Goal: Information Seeking & Learning: Learn about a topic

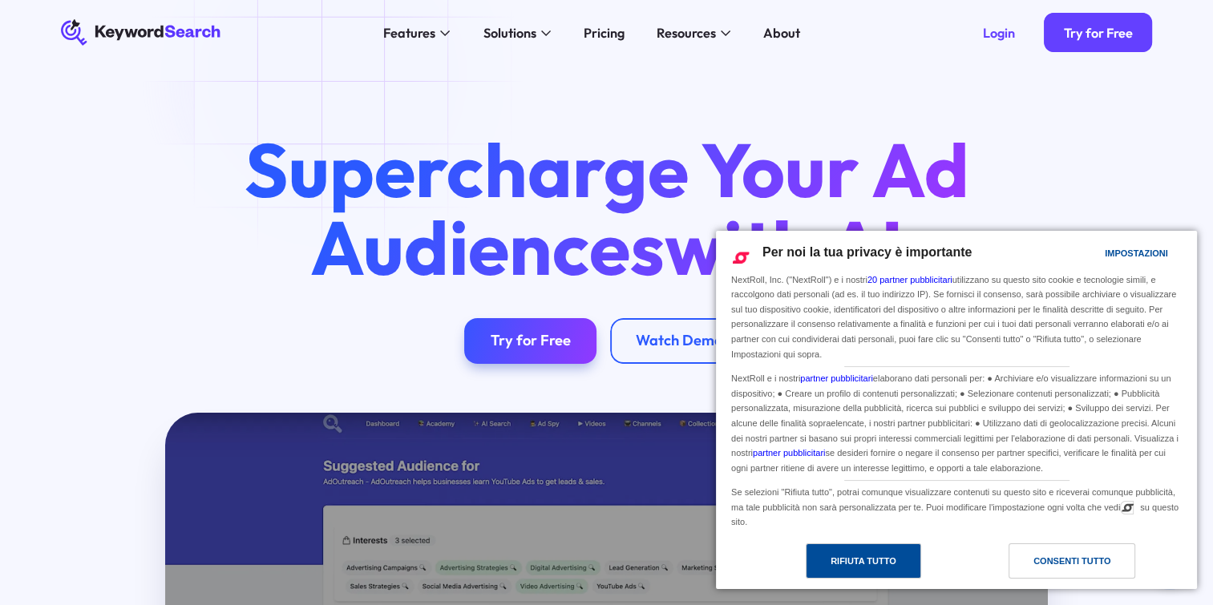
click at [873, 562] on div "Rifiuta tutto" at bounding box center [864, 561] width 66 height 18
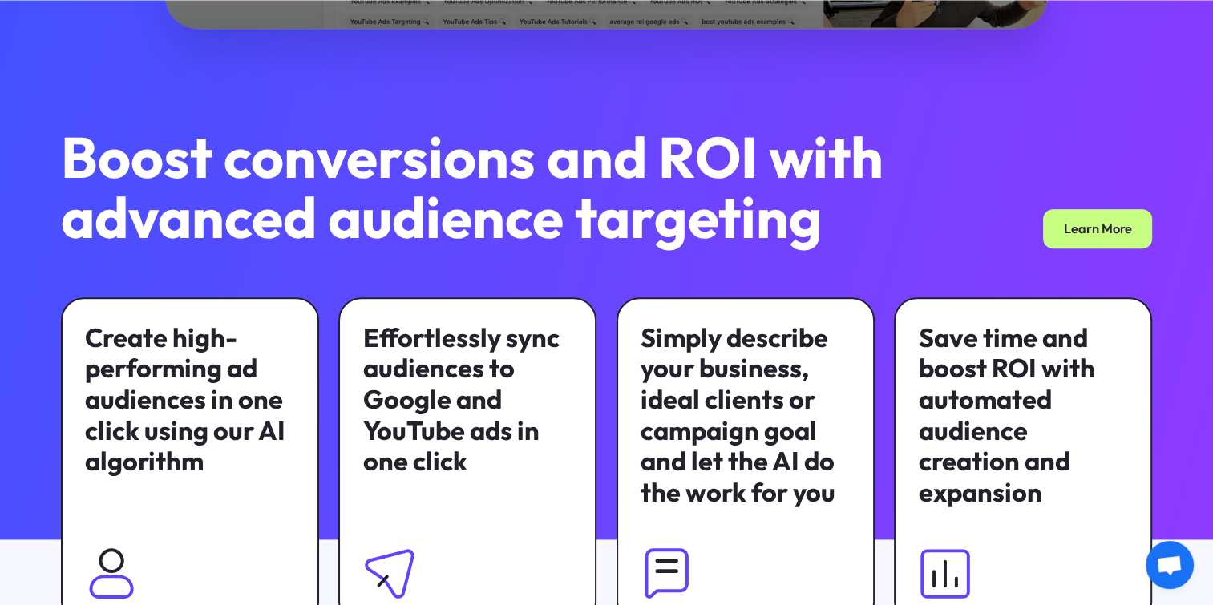
scroll to position [962, 0]
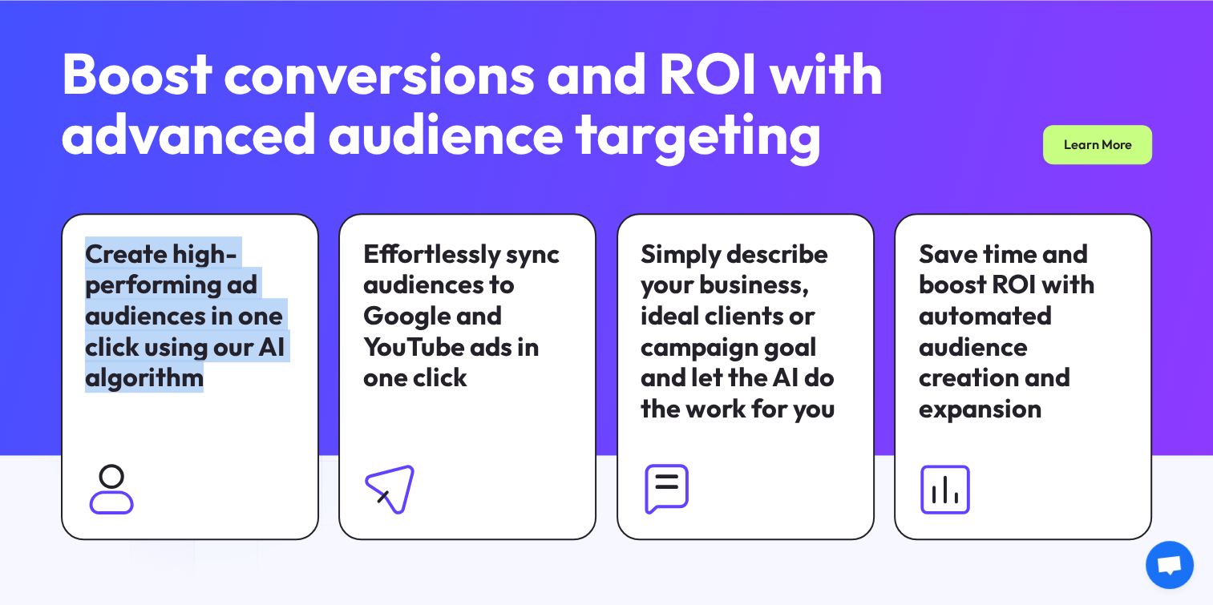
drag, startPoint x: 87, startPoint y: 253, endPoint x: 208, endPoint y: 390, distance: 182.9
click at [208, 390] on div "Create high-performing ad audiences in one click using our AI algorithm" at bounding box center [189, 316] width 209 height 156
drag, startPoint x: 208, startPoint y: 390, endPoint x: 196, endPoint y: 382, distance: 15.1
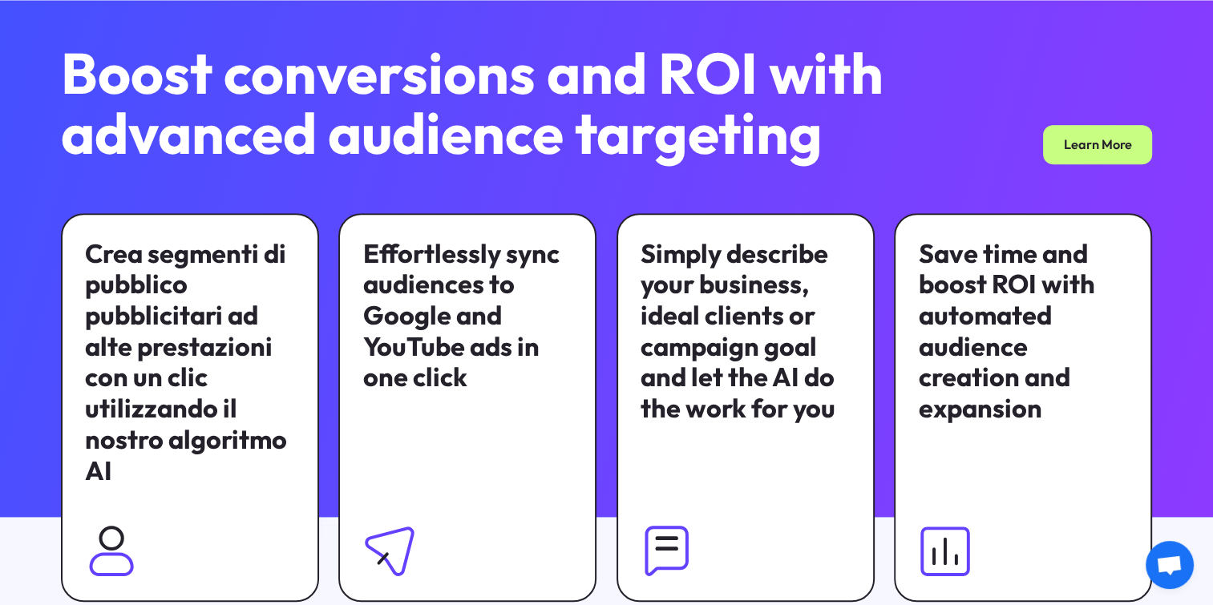
click at [370, 259] on div "Effortlessly sync audiences to Google and YouTube ads in one click" at bounding box center [467, 316] width 209 height 156
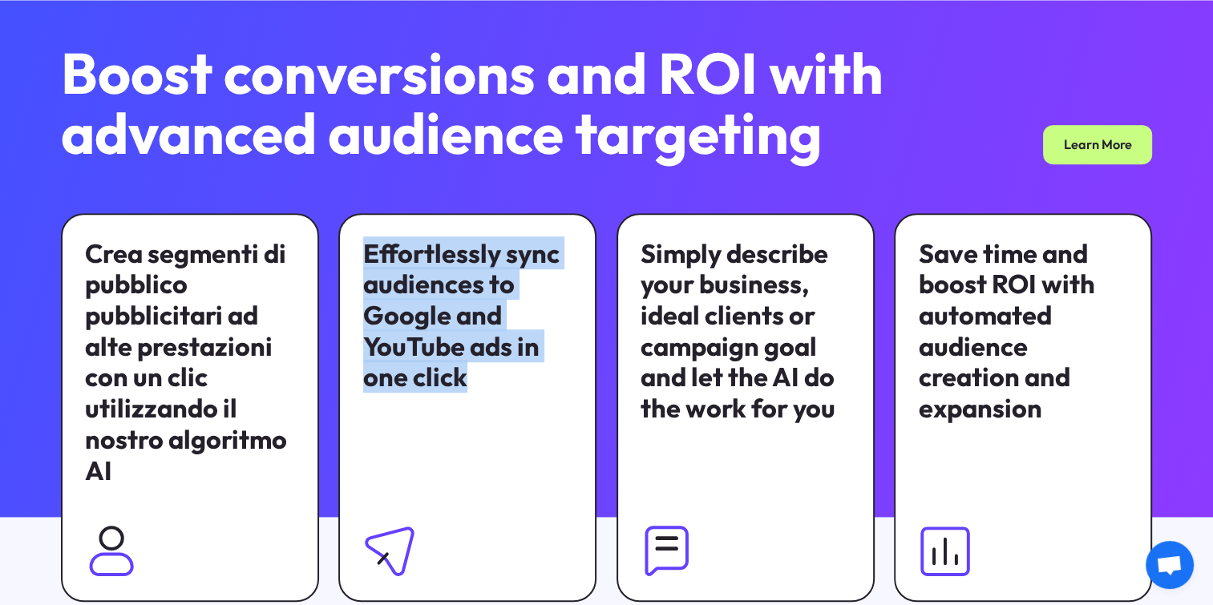
drag, startPoint x: 365, startPoint y: 253, endPoint x: 467, endPoint y: 391, distance: 171.9
click at [467, 391] on div "Effortlessly sync audiences to Google and YouTube ads in one click" at bounding box center [467, 316] width 209 height 156
drag, startPoint x: 467, startPoint y: 391, endPoint x: 446, endPoint y: 379, distance: 24.8
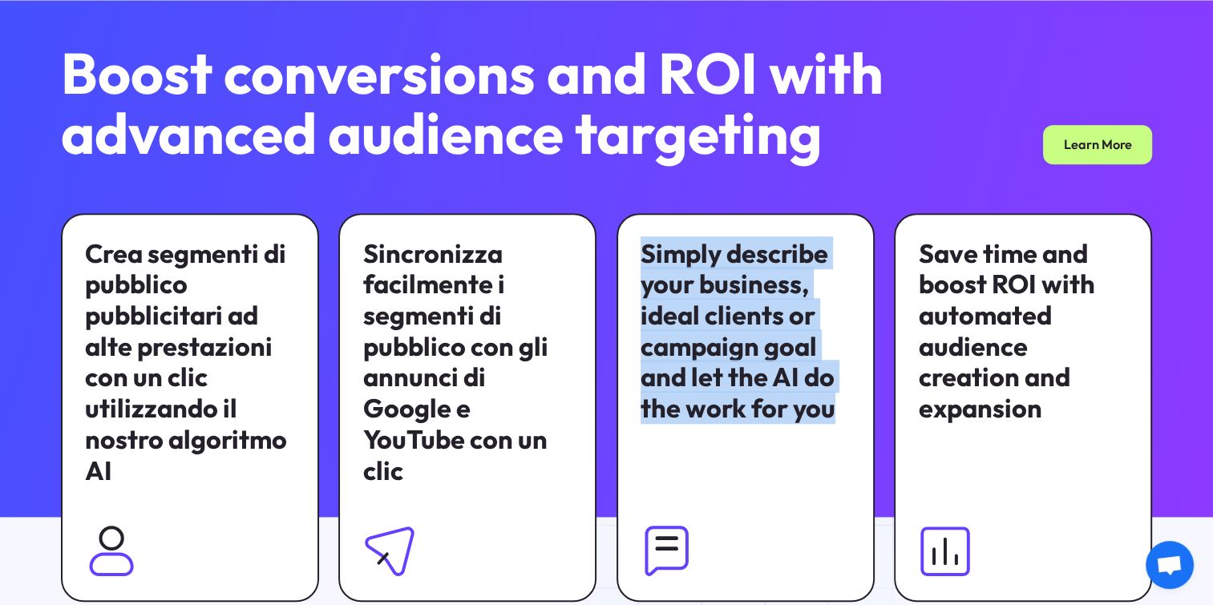
drag, startPoint x: 641, startPoint y: 253, endPoint x: 833, endPoint y: 422, distance: 255.6
click at [833, 422] on div "Simply describe your business, ideal clients or campaign goal and let the AI do…" at bounding box center [745, 331] width 209 height 186
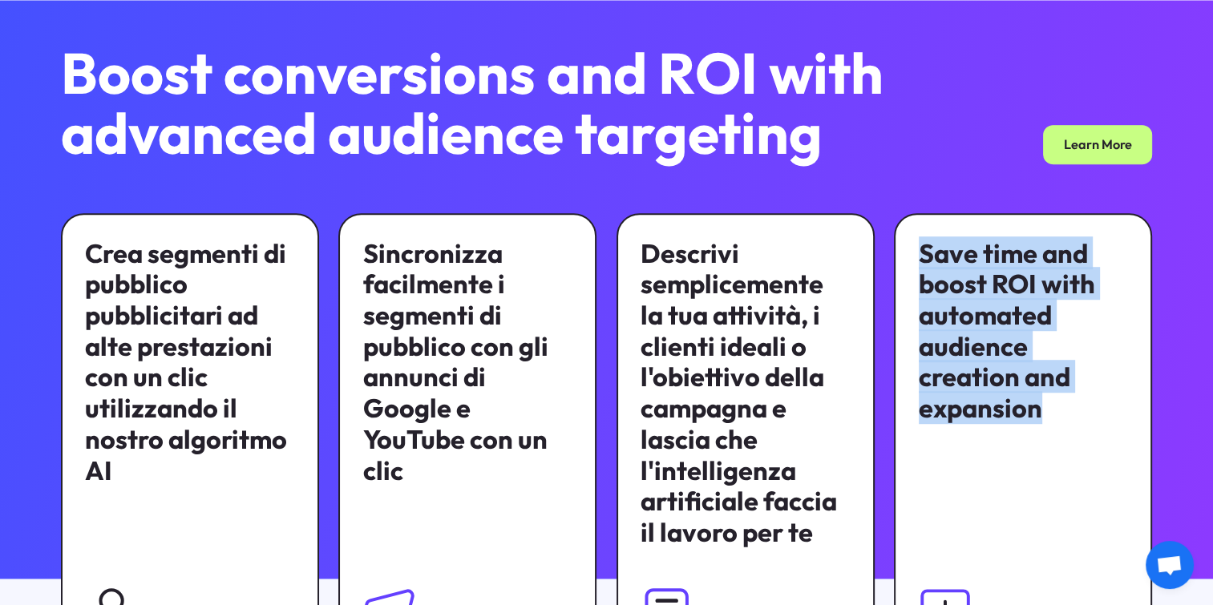
drag, startPoint x: 922, startPoint y: 253, endPoint x: 1043, endPoint y: 417, distance: 204.2
click at [1043, 417] on div "Save time and boost ROI with automated audience creation and expansion" at bounding box center [1023, 331] width 209 height 186
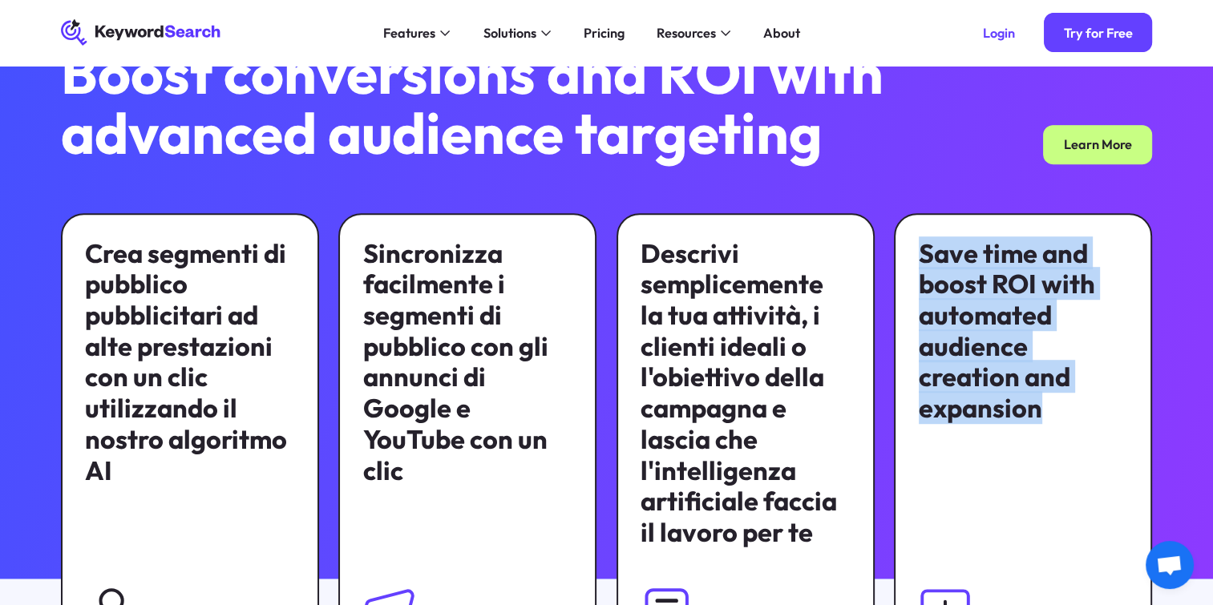
drag, startPoint x: 1043, startPoint y: 417, endPoint x: 1034, endPoint y: 417, distance: 8.8
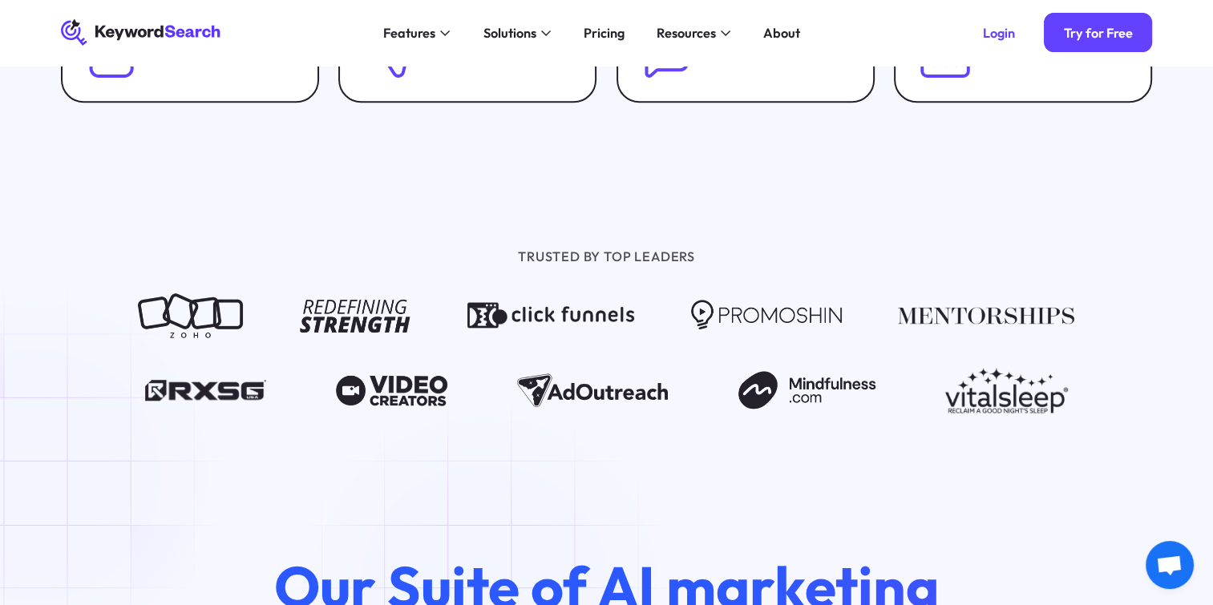
scroll to position [1203, 0]
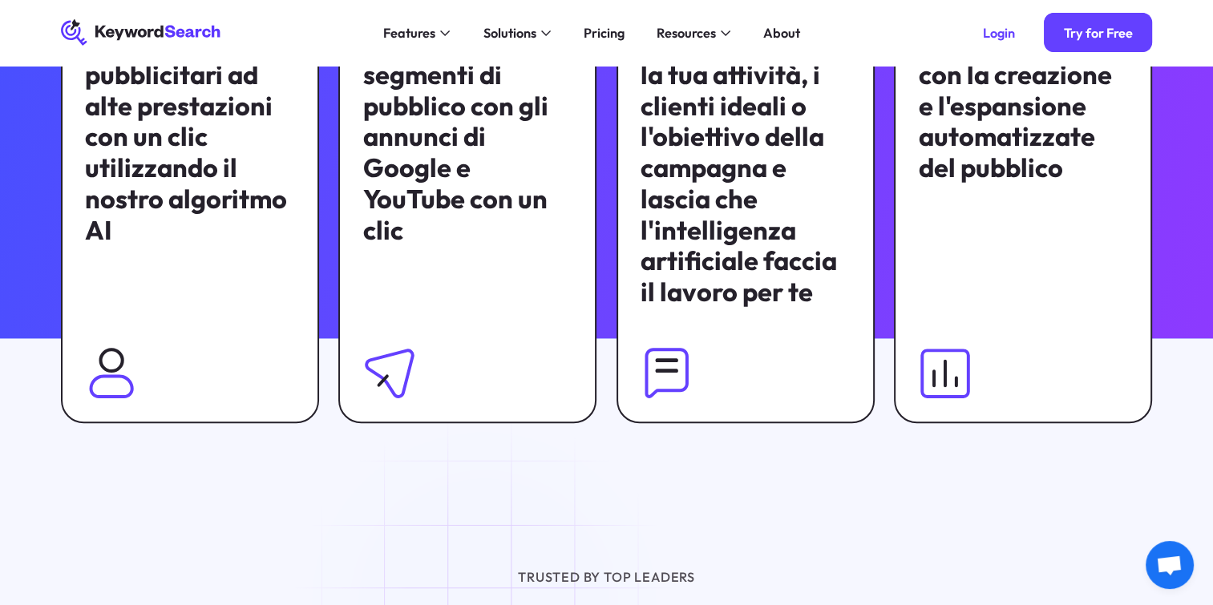
click at [144, 148] on div "Crea segmenti di pubblico pubblicitari ad alte prestazioni con un clic utilizza…" at bounding box center [189, 122] width 209 height 249
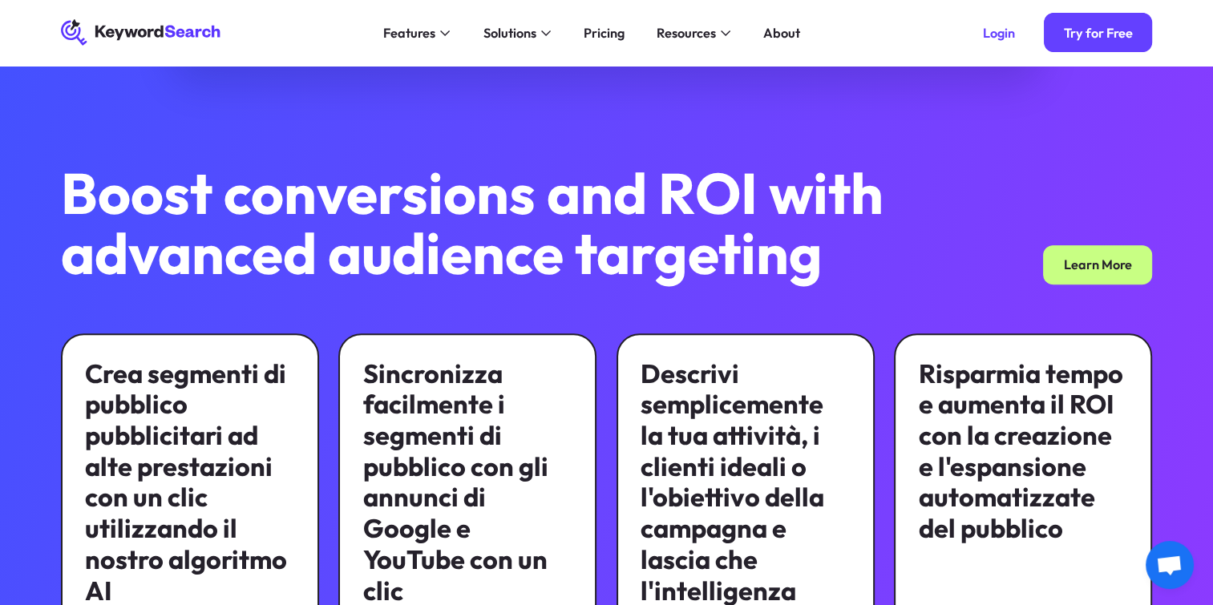
scroll to position [722, 0]
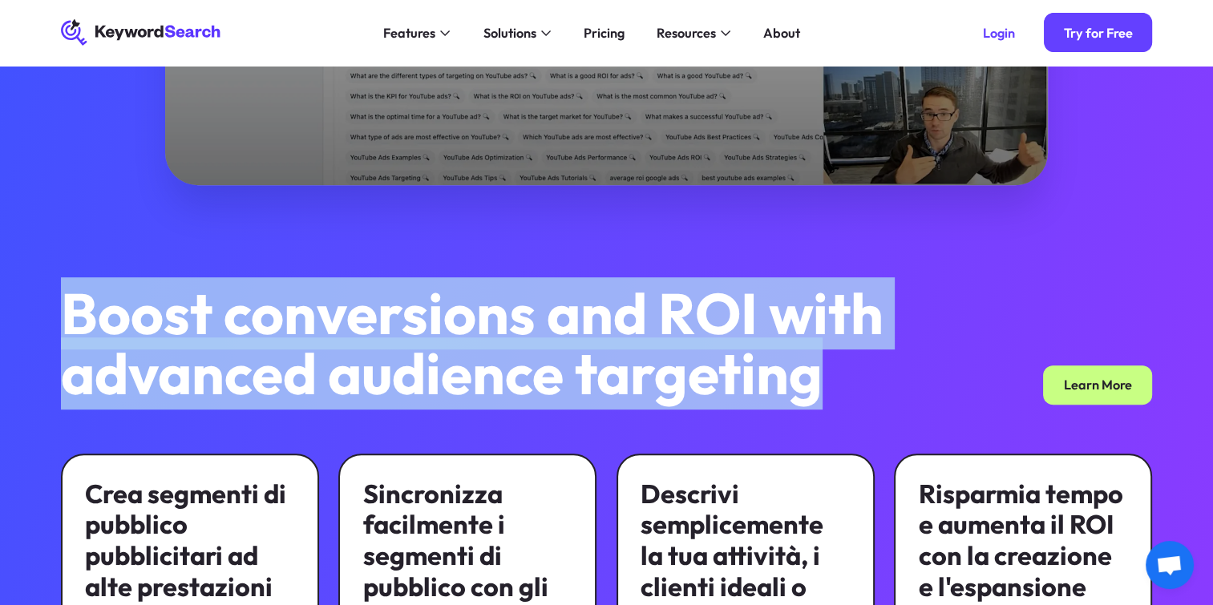
drag, startPoint x: 64, startPoint y: 314, endPoint x: 872, endPoint y: 378, distance: 810.8
click at [872, 378] on h2 "Boost conversions and ROI with advanced audience targeting" at bounding box center [486, 344] width 850 height 121
drag, startPoint x: 872, startPoint y: 378, endPoint x: 783, endPoint y: 367, distance: 90.5
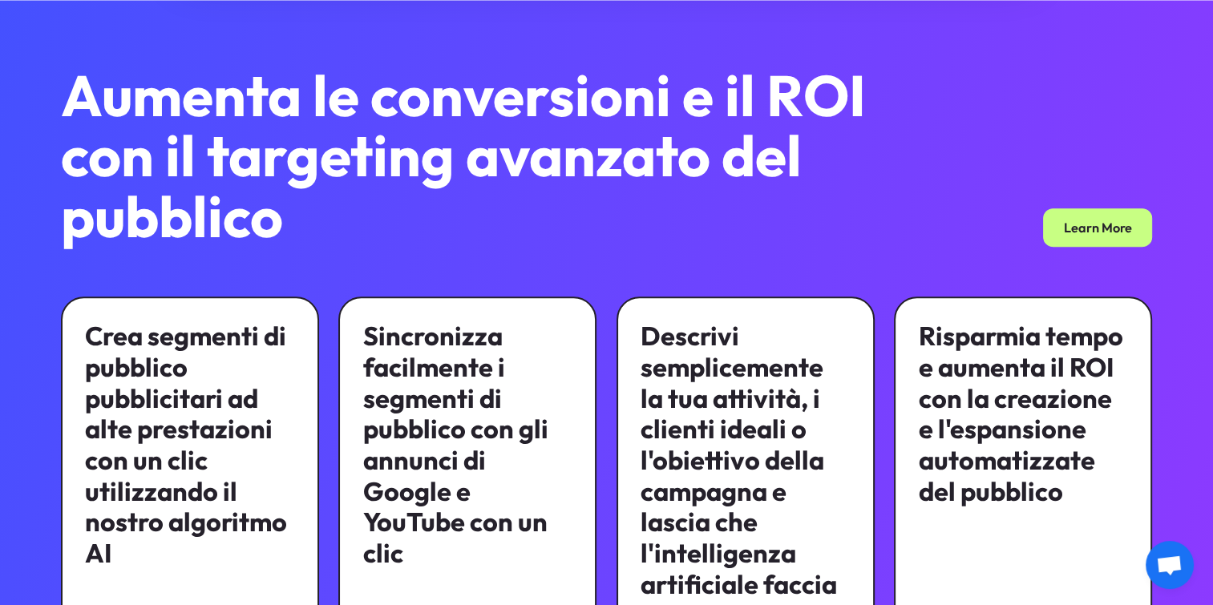
click at [233, 424] on div "Crea segmenti di pubblico pubblicitari ad alte prestazioni con un clic utilizza…" at bounding box center [189, 445] width 209 height 249
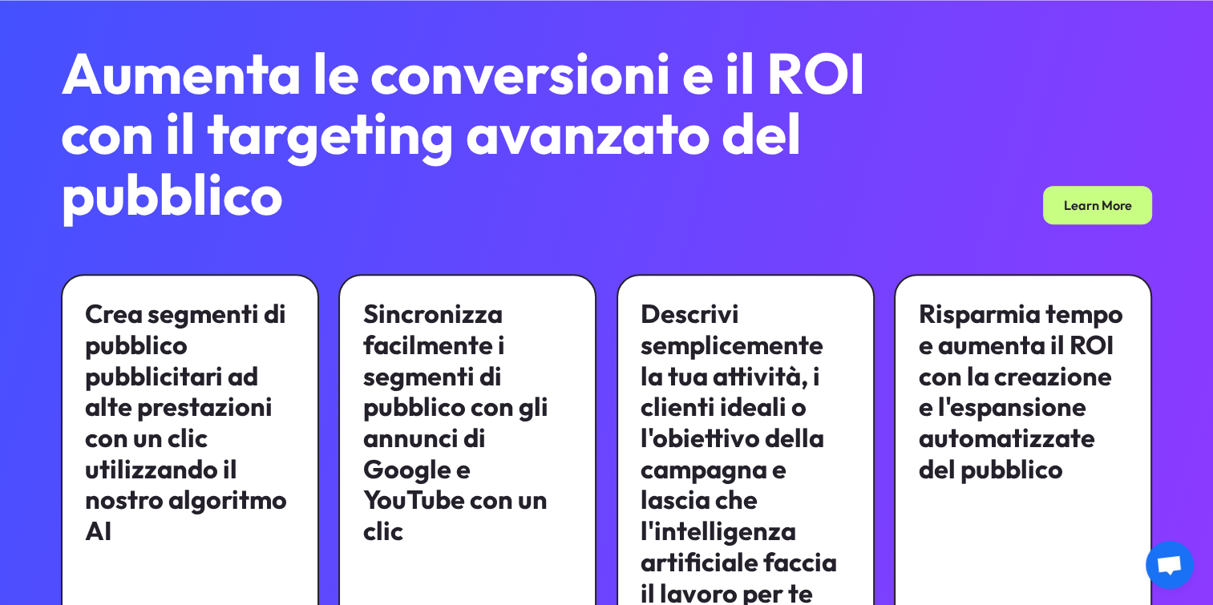
click at [233, 424] on div "Crea segmenti di pubblico pubblicitari ad alte prestazioni con un clic utilizza…" at bounding box center [189, 422] width 209 height 249
drag, startPoint x: 233, startPoint y: 424, endPoint x: 227, endPoint y: 490, distance: 66.0
click at [227, 490] on div "Crea segmenti di pubblico pubblicitari ad alte prestazioni con un clic utilizza…" at bounding box center [189, 422] width 209 height 249
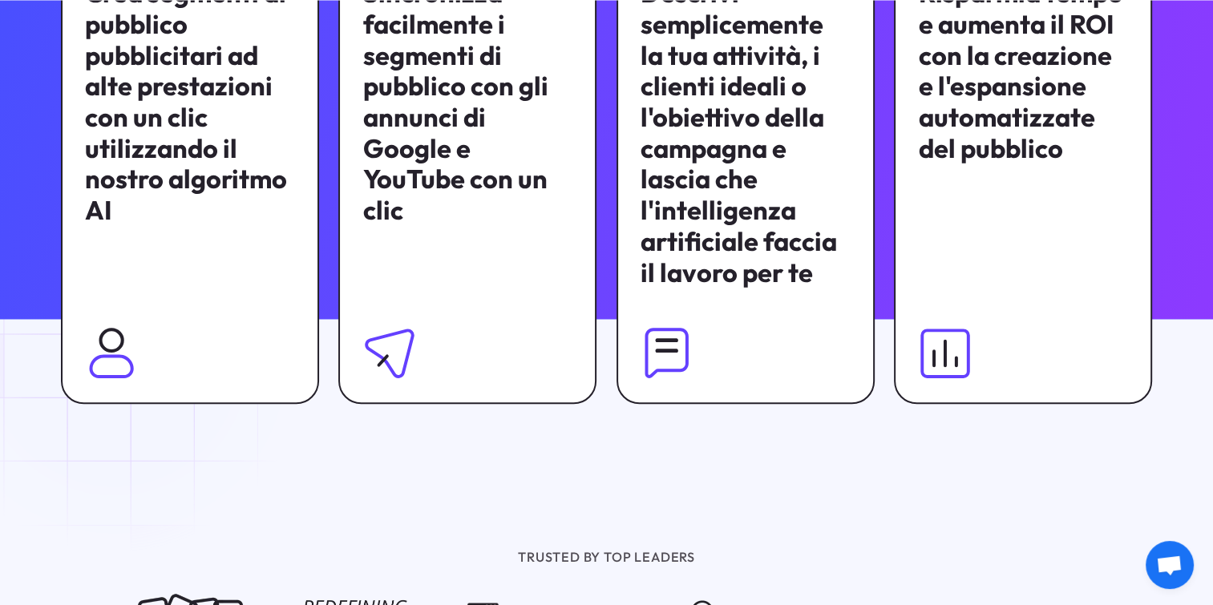
drag, startPoint x: 115, startPoint y: 362, endPoint x: 149, endPoint y: 368, distance: 34.3
click at [115, 362] on img at bounding box center [111, 353] width 52 height 52
click at [392, 369] on img at bounding box center [389, 353] width 52 height 52
click at [675, 349] on img at bounding box center [667, 353] width 52 height 52
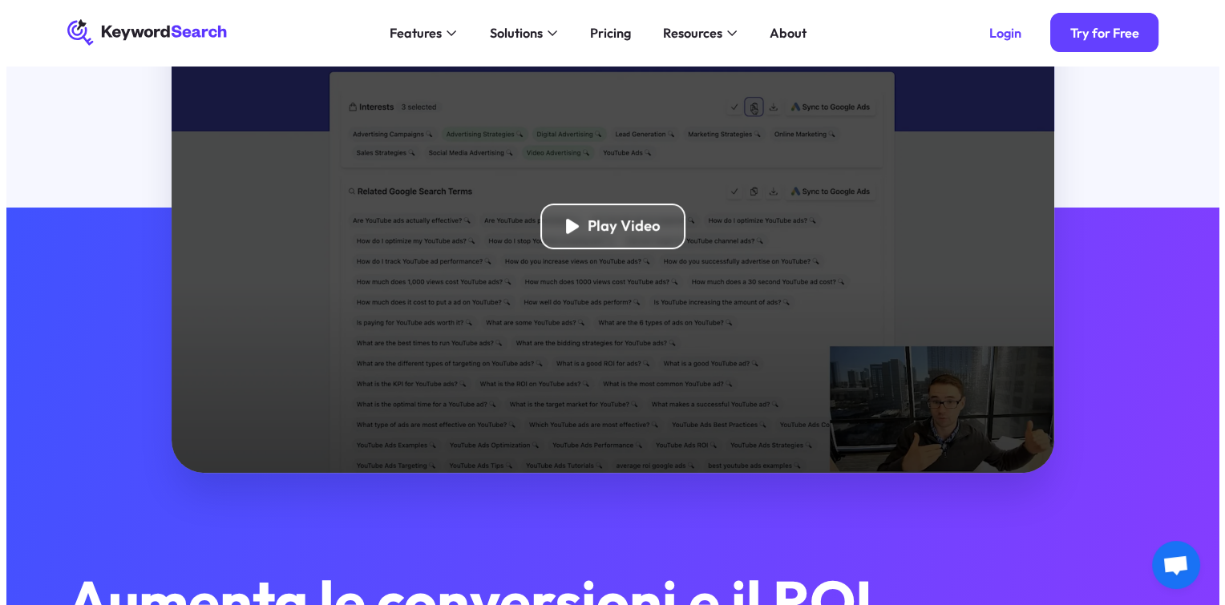
scroll to position [77, 0]
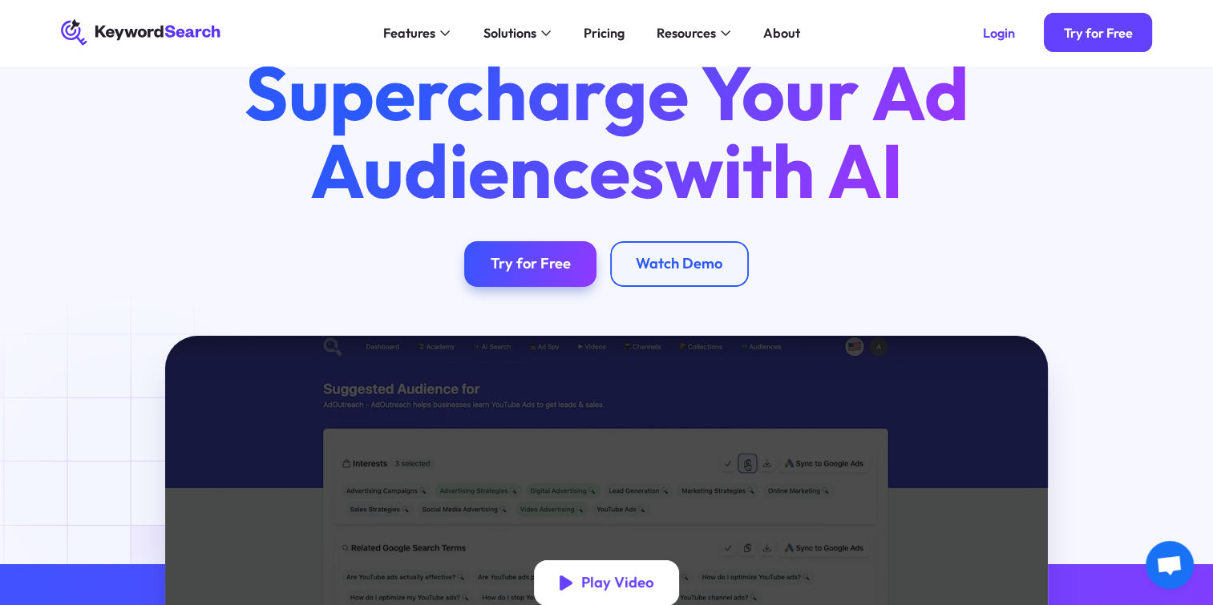
click at [571, 587] on icon "open lightbox" at bounding box center [566, 583] width 13 height 15
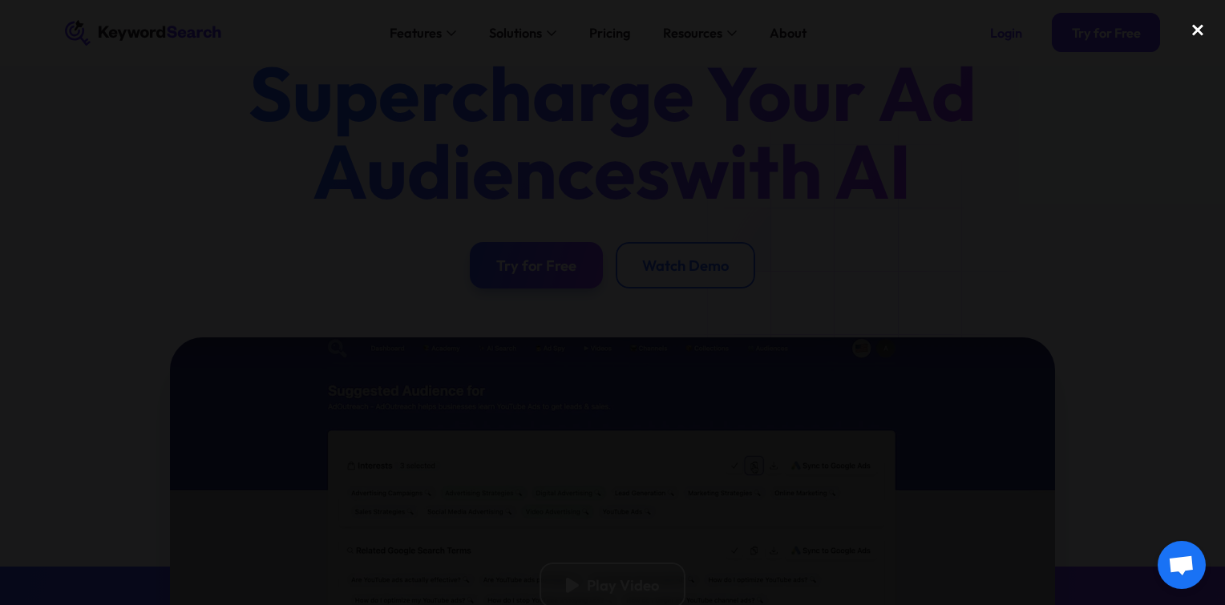
click at [1195, 31] on div "close lightbox" at bounding box center [1198, 29] width 55 height 35
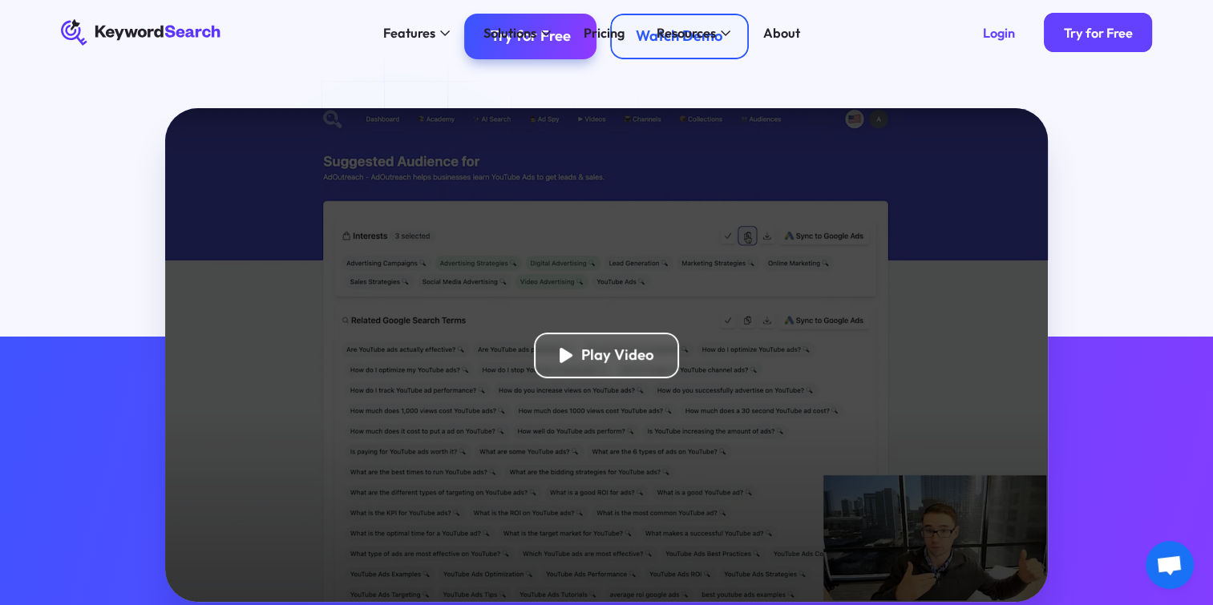
scroll to position [0, 0]
